Goal: Task Accomplishment & Management: Manage account settings

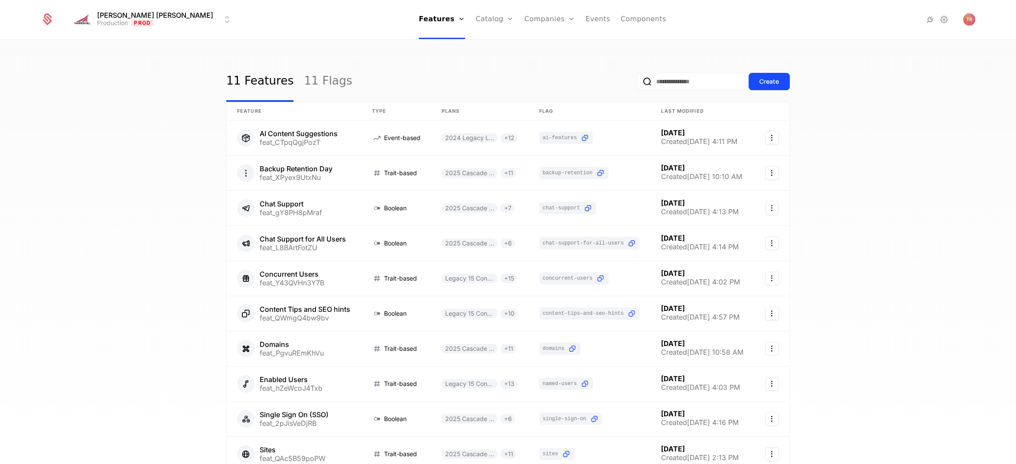
click at [524, 19] on link "Companies" at bounding box center [549, 19] width 51 height 39
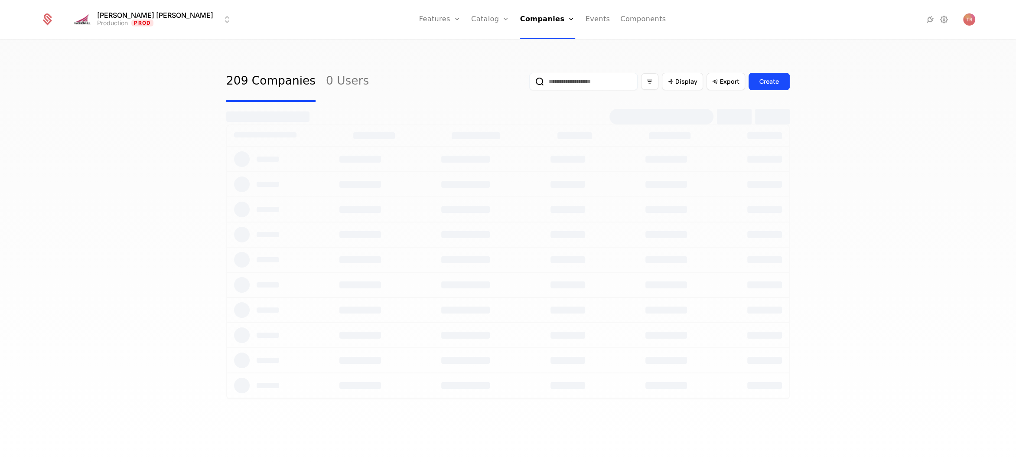
click at [600, 84] on input "email" at bounding box center [583, 81] width 108 height 17
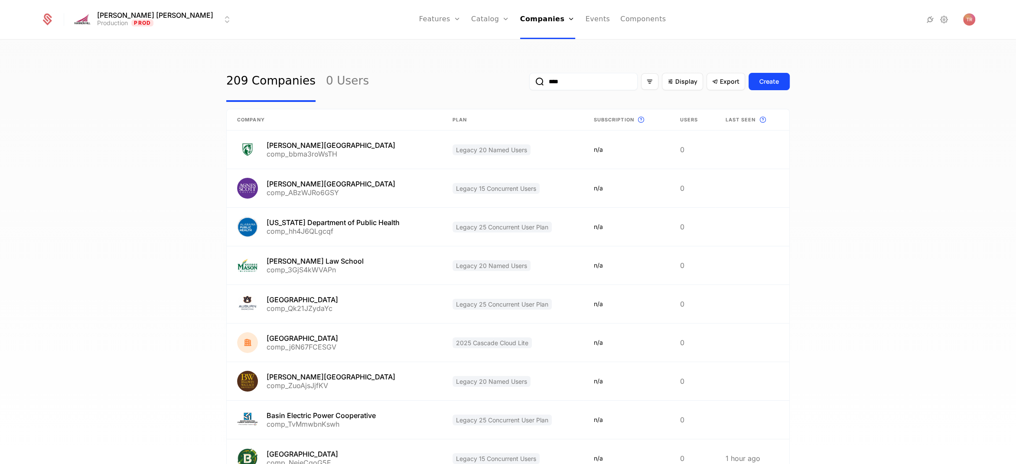
type input "*****"
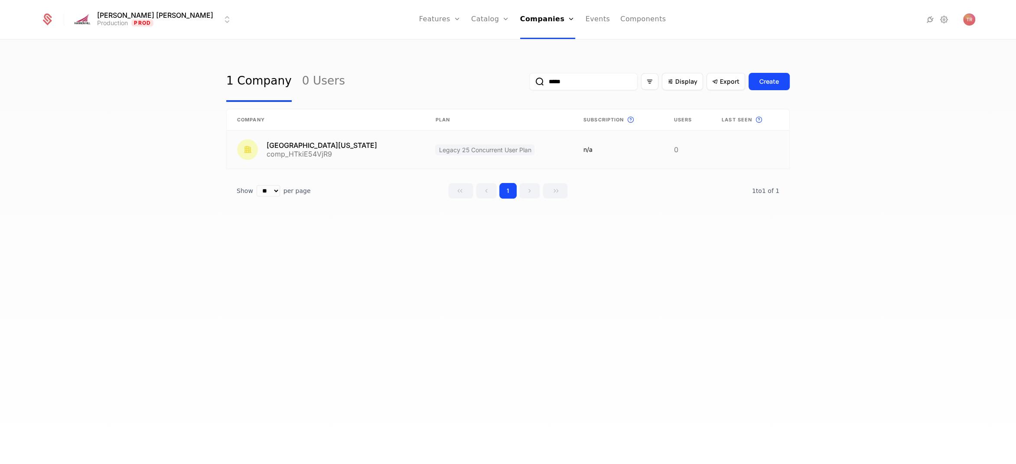
click at [346, 144] on link at bounding box center [326, 149] width 198 height 38
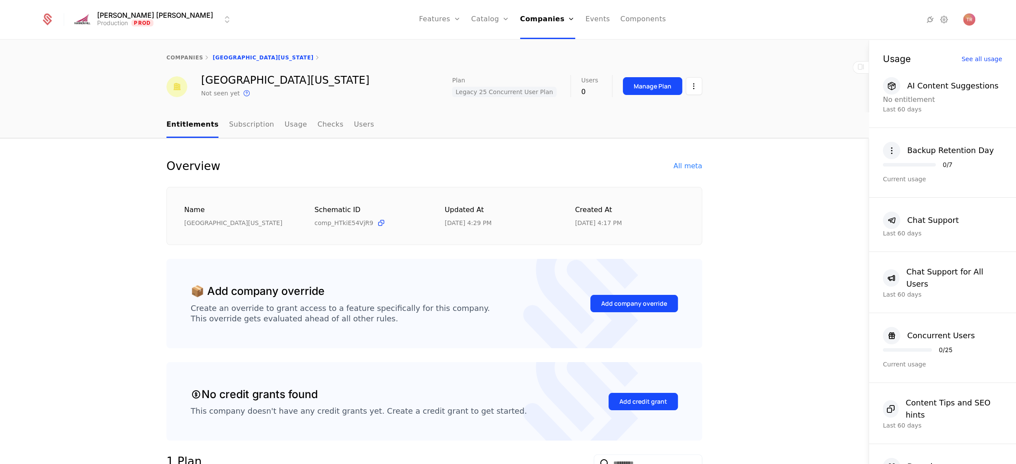
click at [647, 88] on div "Manage Plan" at bounding box center [652, 86] width 38 height 9
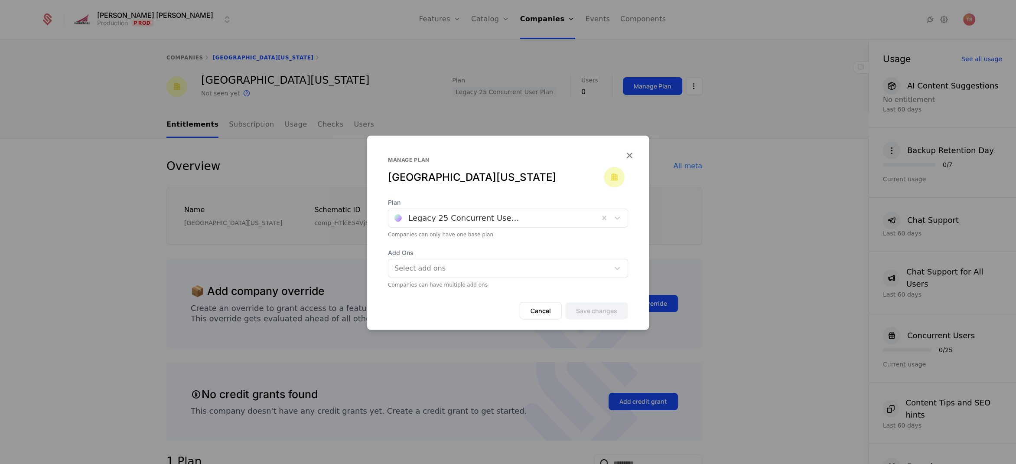
click at [512, 218] on div at bounding box center [493, 218] width 198 height 12
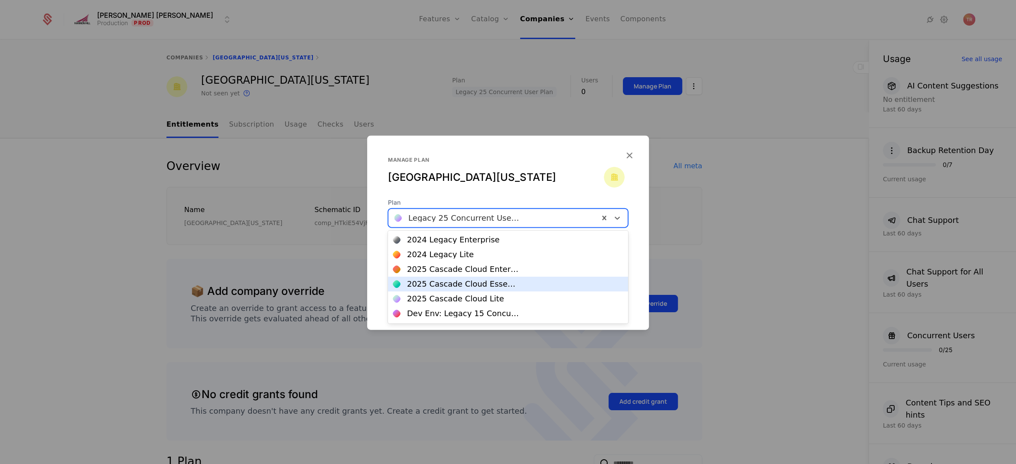
click at [507, 283] on div "2025 Cascade Cloud Essentials" at bounding box center [463, 284] width 112 height 8
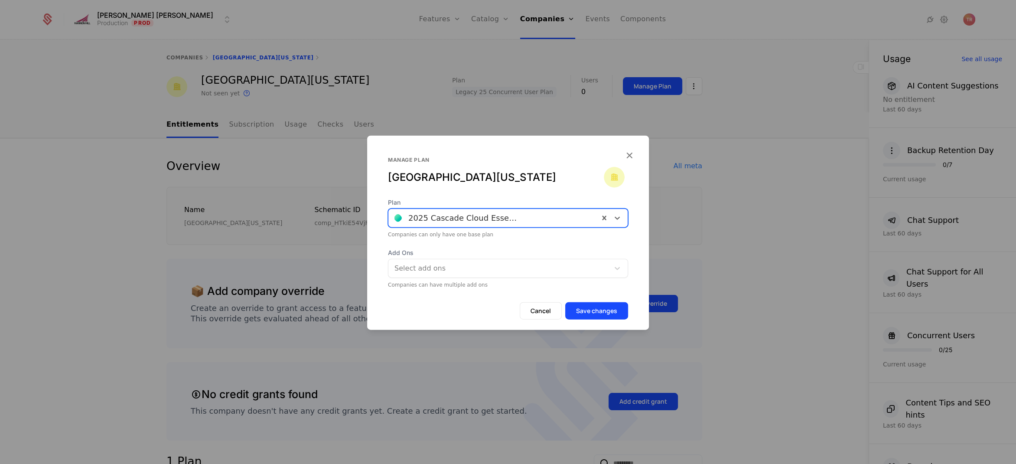
click at [603, 308] on button "Save changes" at bounding box center [596, 310] width 63 height 17
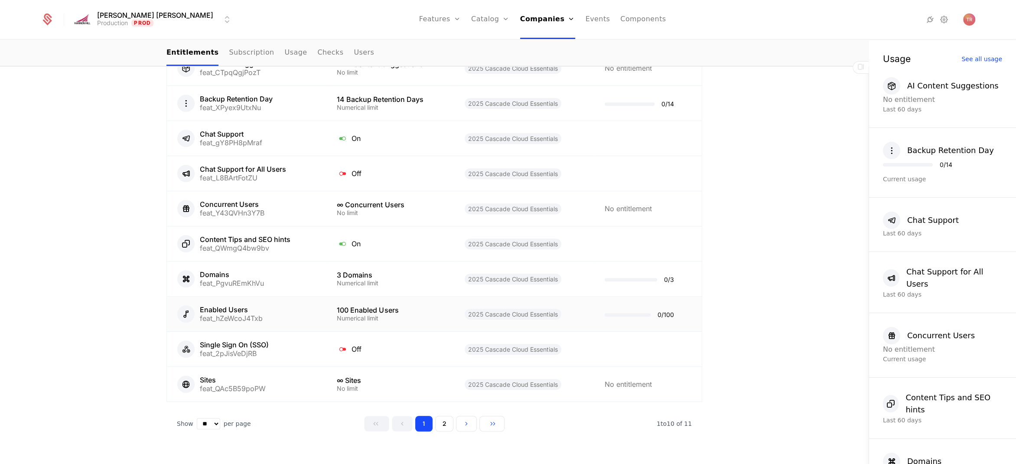
scroll to position [561, 0]
